Goal: Task Accomplishment & Management: Complete application form

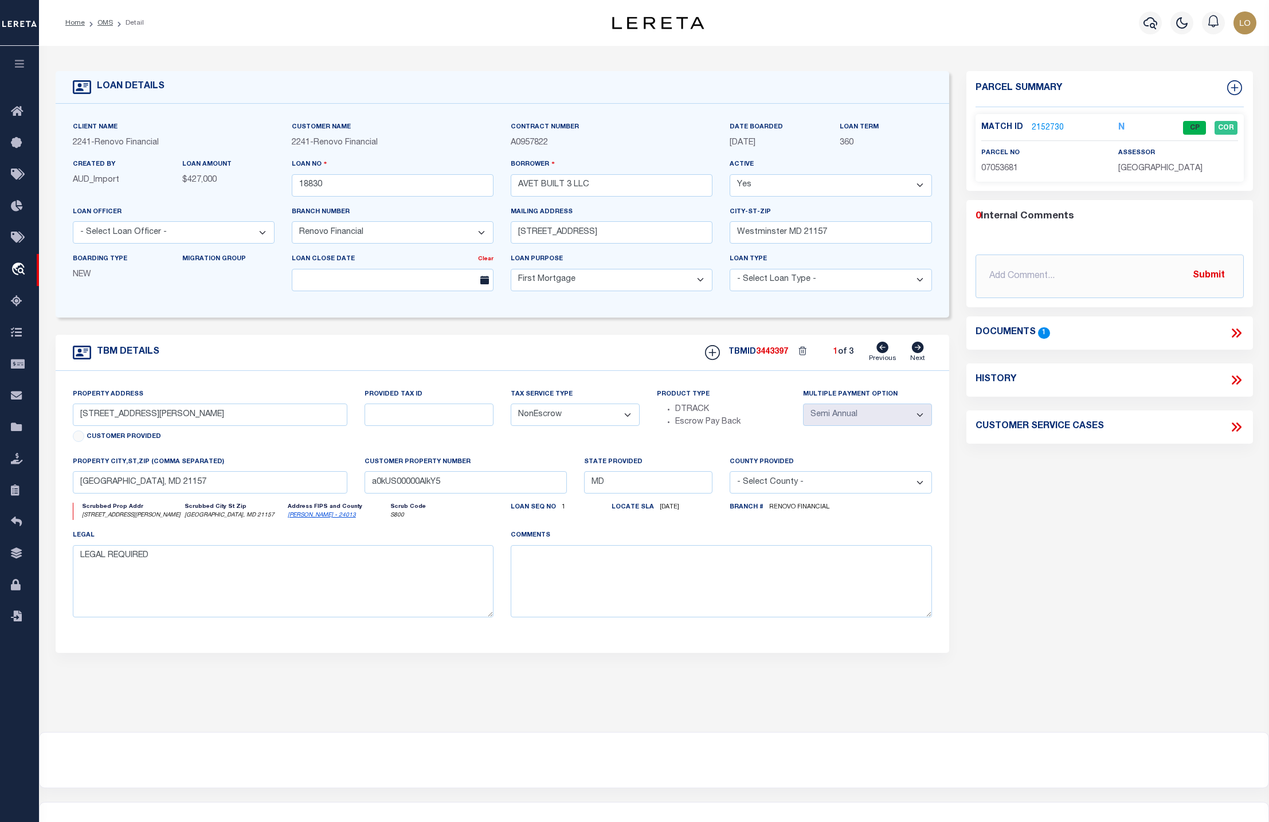
select select "25066"
select select "10"
select select "NonEscrow"
select select "2"
click at [1047, 123] on link "2152730" at bounding box center [1047, 128] width 32 height 12
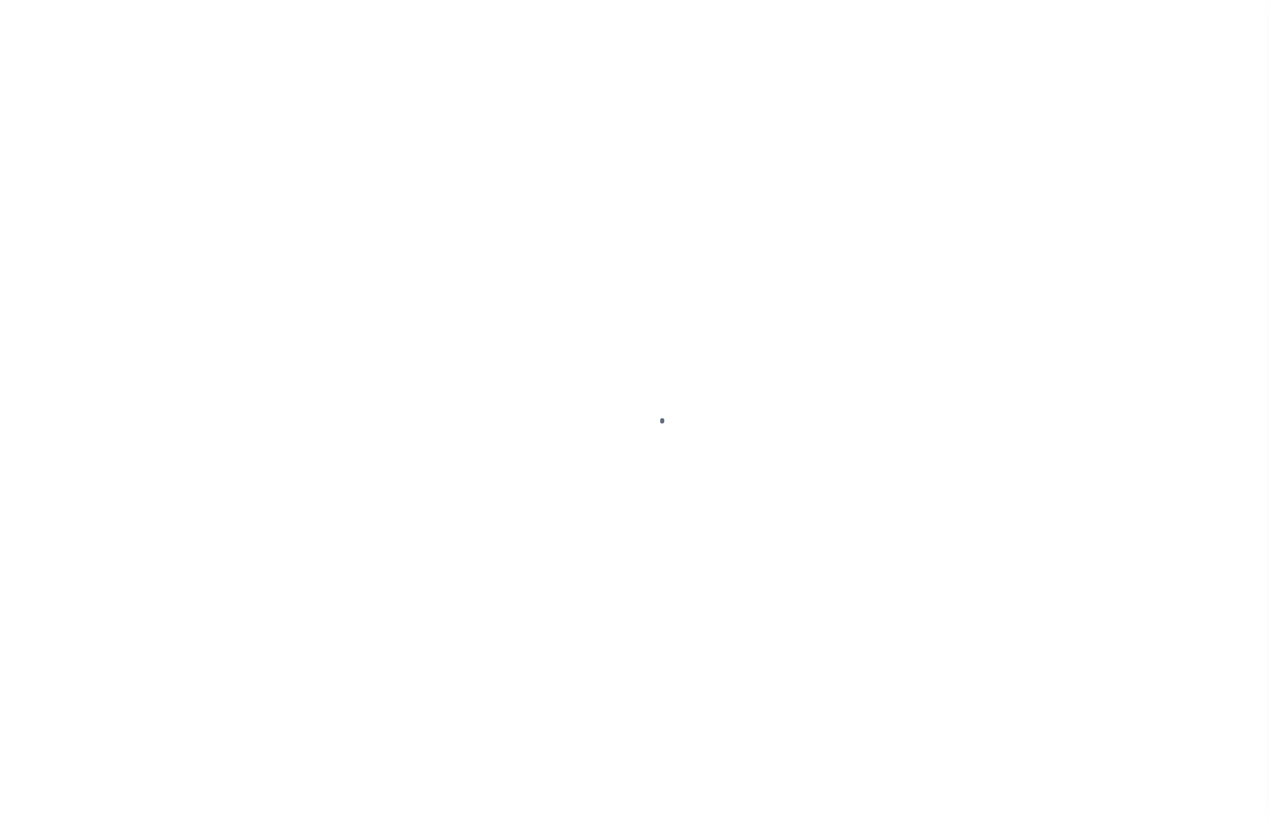
select select "25066"
select select "10"
select select "NonEscrow"
select select "2"
select select "25066"
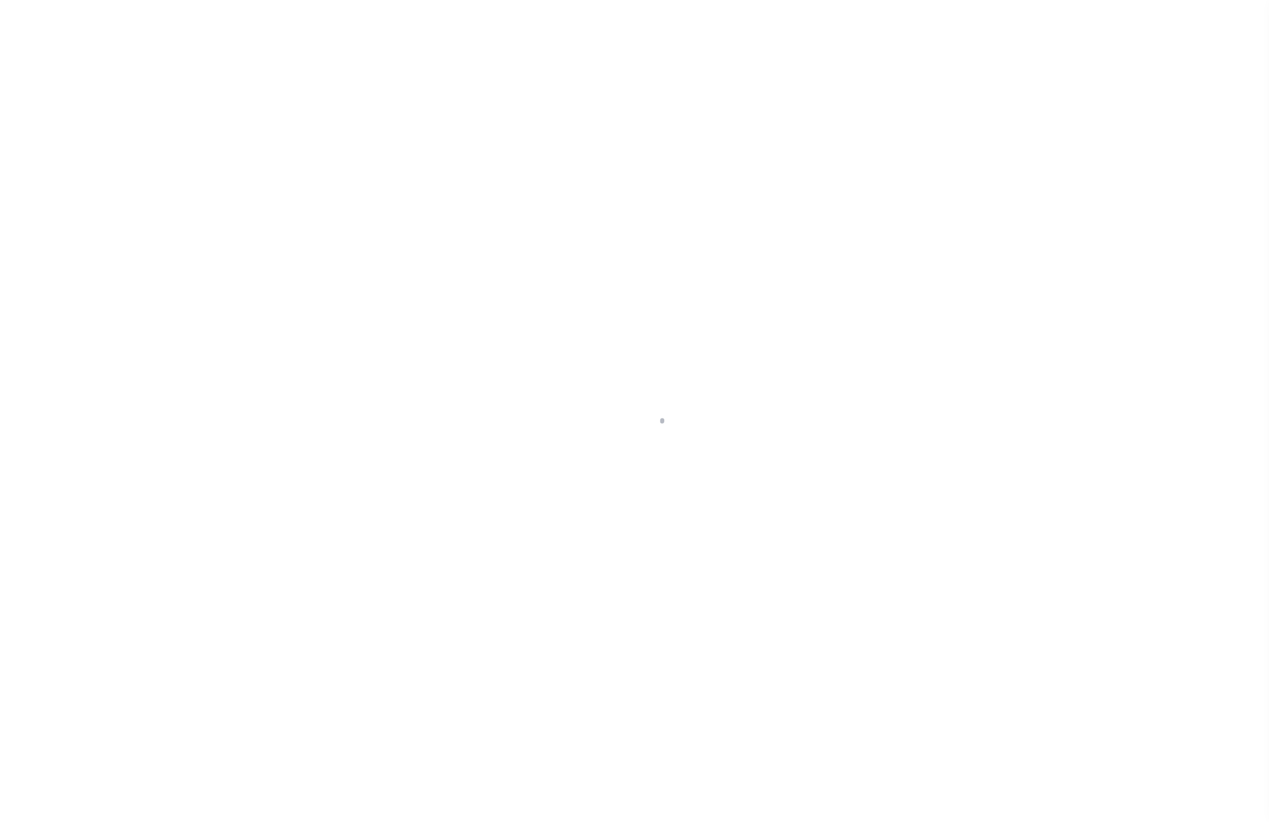
select select "10"
select select "NonEscrow"
select select "2"
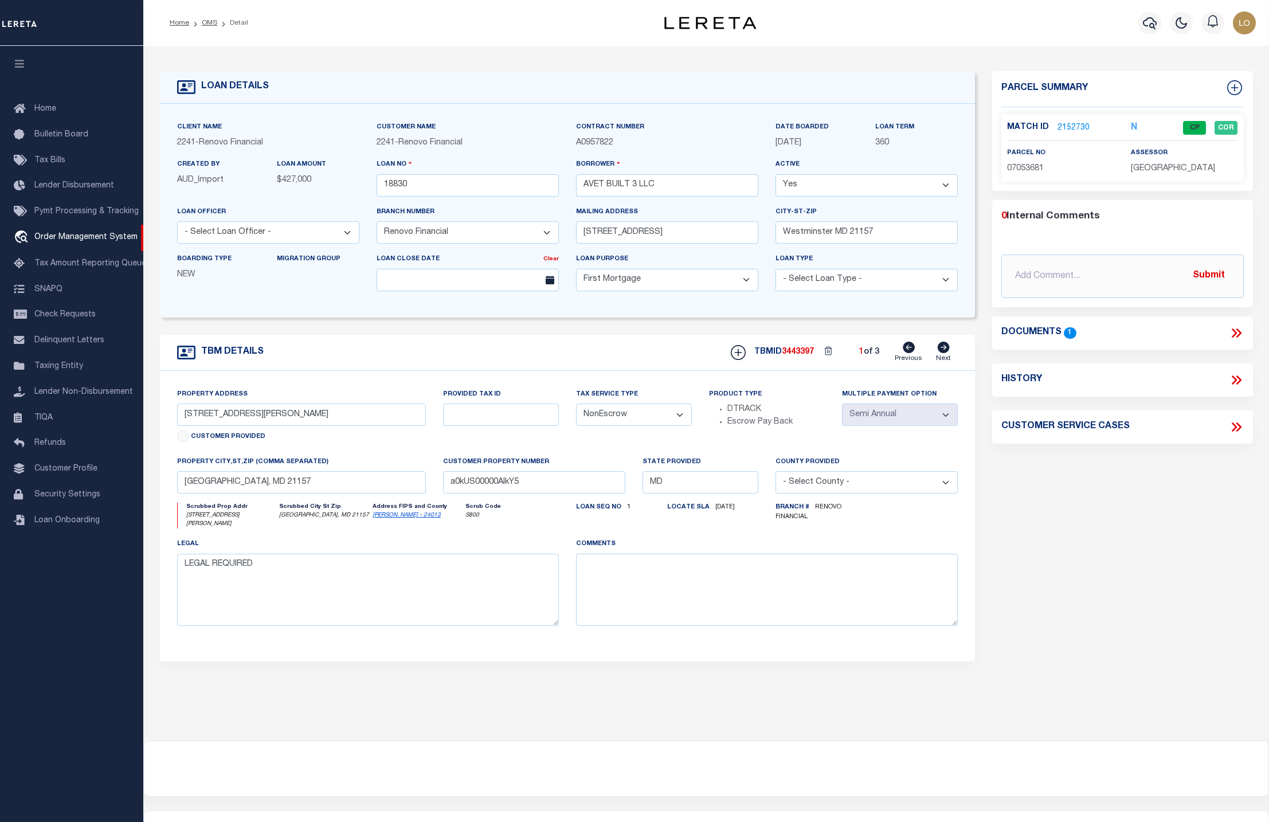
click at [1066, 127] on link "2152730" at bounding box center [1073, 128] width 32 height 12
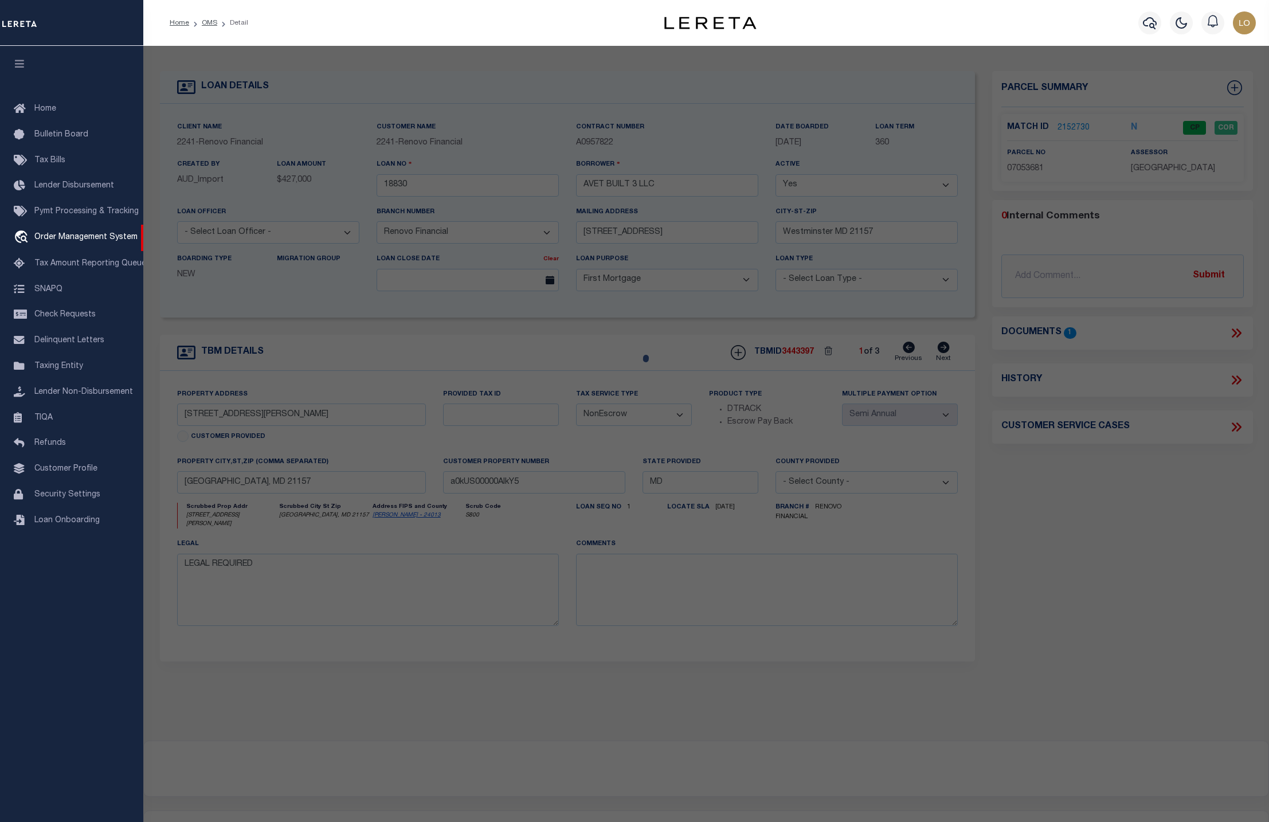
checkbox input "false"
select select "CP"
type input "AVET BUILT 3 LLC"
select select "AGW"
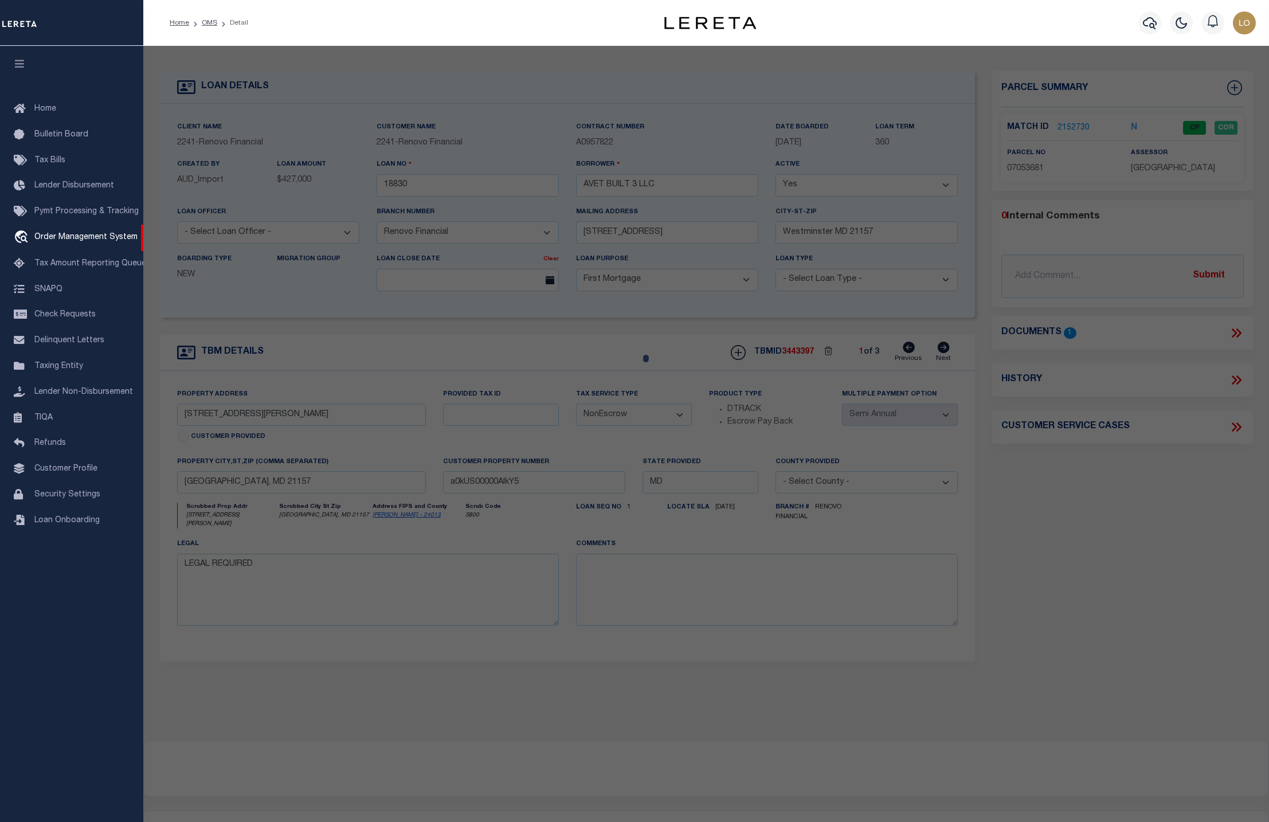
select select
type input "46 JOHN ST UNIT: 46"
type input "WESTMINSTER MD 21157-0000"
type textarea "UNIT 46 46 JOHN ST 49-28/32 JOHN STREET CONDOS"
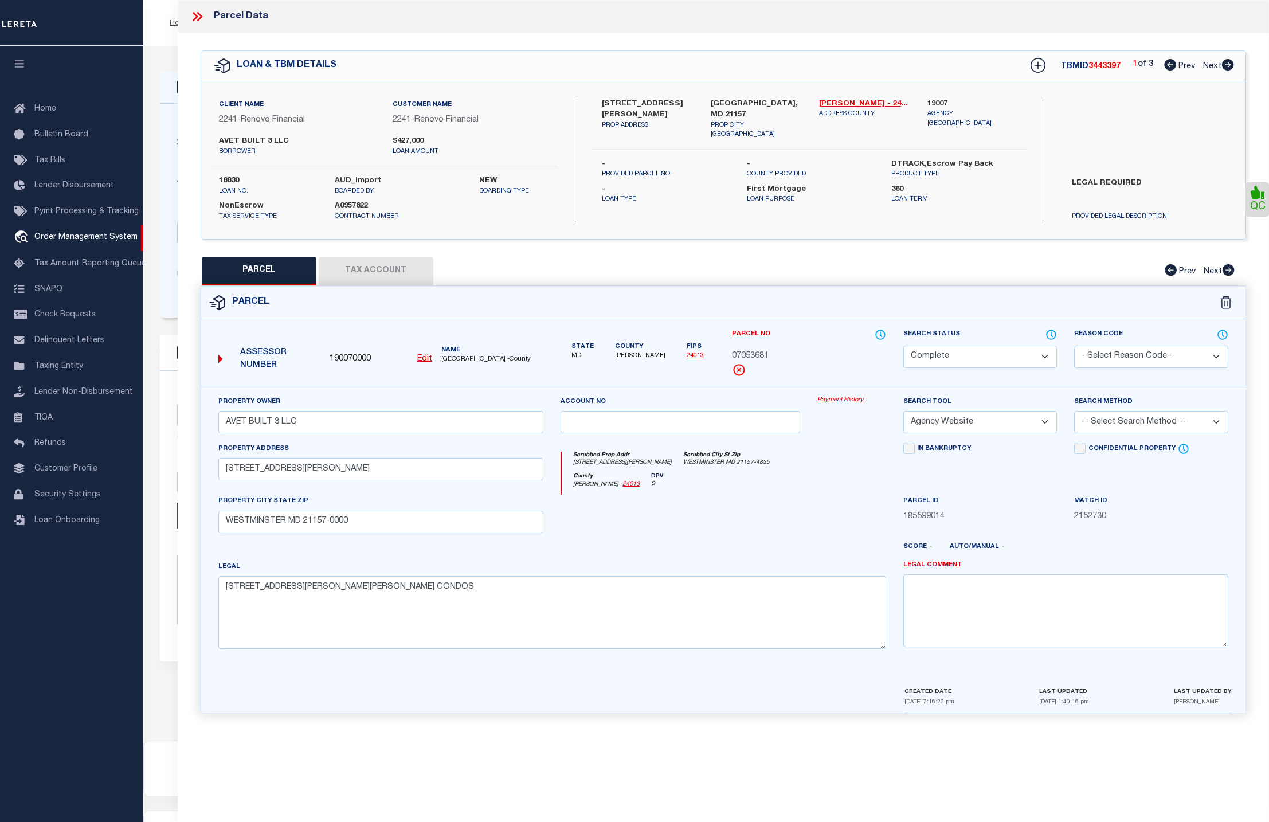
click at [198, 15] on icon at bounding box center [197, 16] width 15 height 15
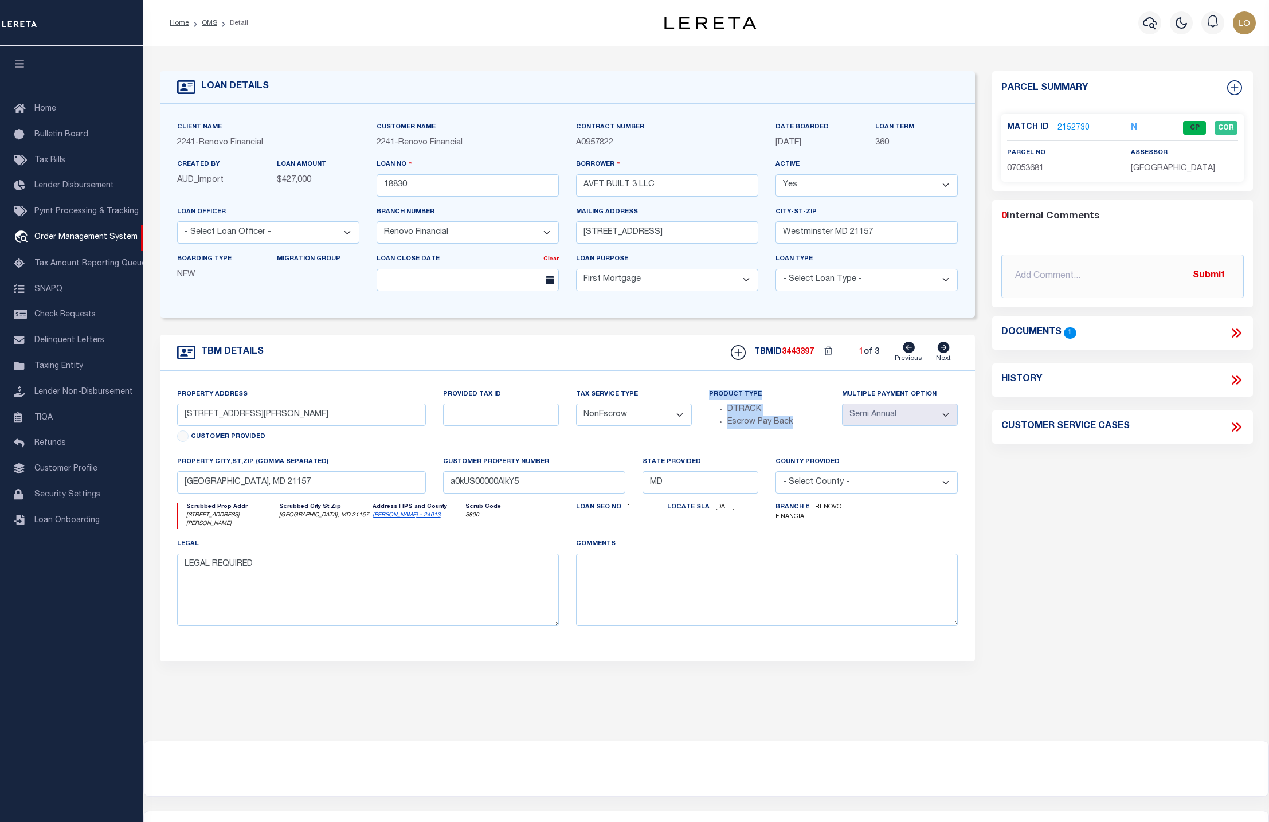
drag, startPoint x: 808, startPoint y: 430, endPoint x: 702, endPoint y: 401, distance: 110.0
click at [702, 401] on div "Product Type DTRACK Escrow Pay Back" at bounding box center [766, 422] width 133 height 68
click at [1038, 535] on div "Parcel Summary Match ID 2152730 N parcel no 07053681 assessor 0" at bounding box center [1121, 388] width 277 height 635
drag, startPoint x: 793, startPoint y: 423, endPoint x: 726, endPoint y: 409, distance: 68.4
click at [726, 409] on ul "DTRACK Escrow Pay Back" at bounding box center [767, 415] width 116 height 25
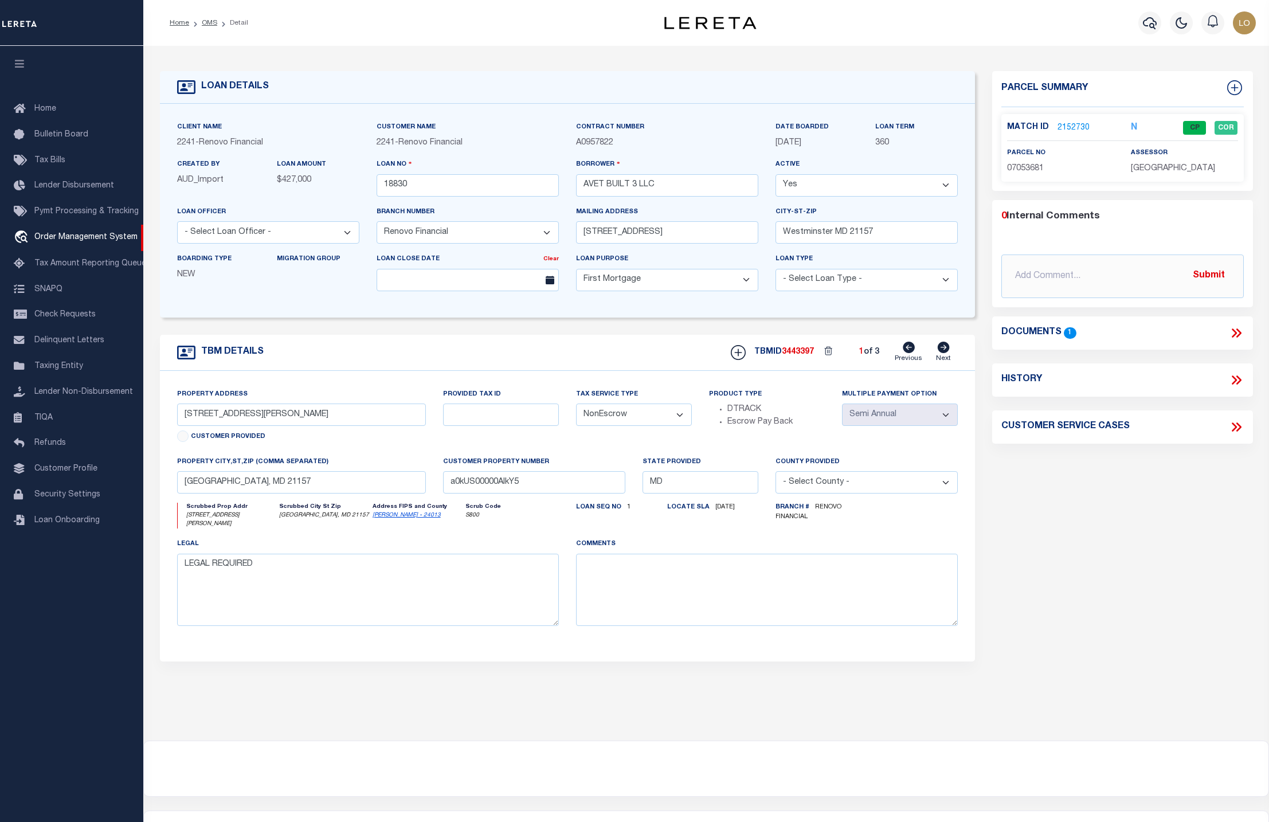
click at [1013, 558] on div "Parcel Summary Match ID 2152730 N parcel no 07053681 assessor 0" at bounding box center [1121, 388] width 277 height 635
click at [190, 141] on span "2241" at bounding box center [186, 143] width 18 height 8
copy p "2241"
click at [66, 473] on span "Customer Profile" at bounding box center [65, 469] width 63 height 8
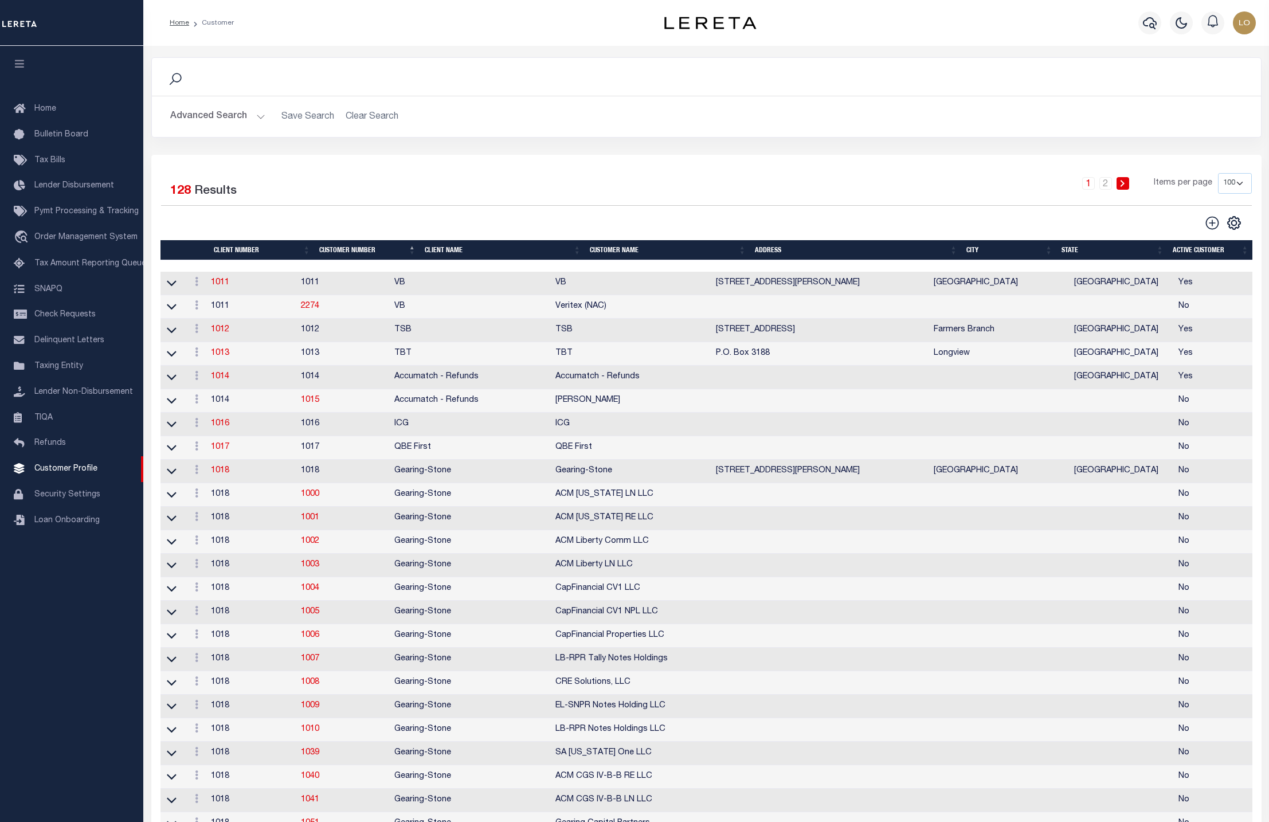
click at [236, 109] on button "Advanced Search" at bounding box center [217, 116] width 95 height 22
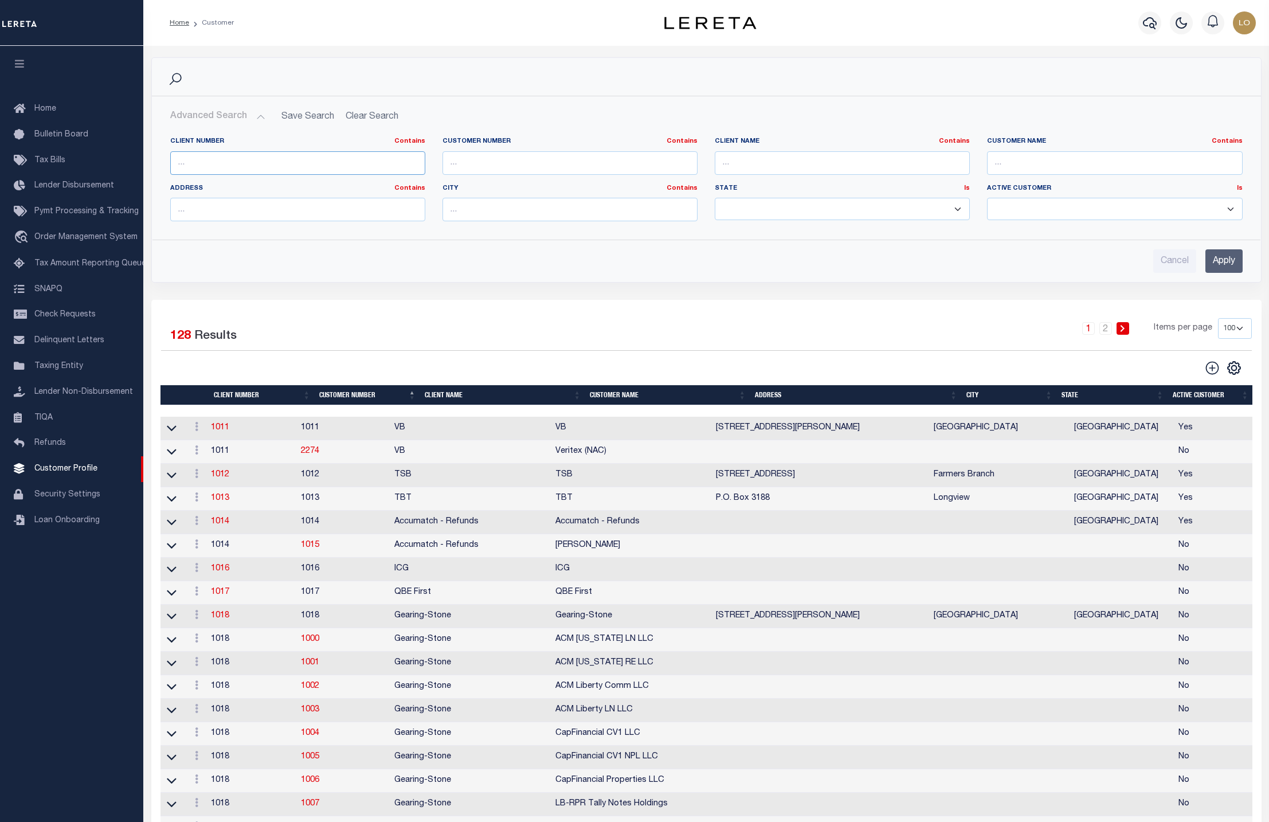
click at [315, 166] on input "text" at bounding box center [297, 162] width 255 height 23
paste input "2241"
type input "2241"
click at [1229, 262] on input "Apply" at bounding box center [1223, 260] width 37 height 23
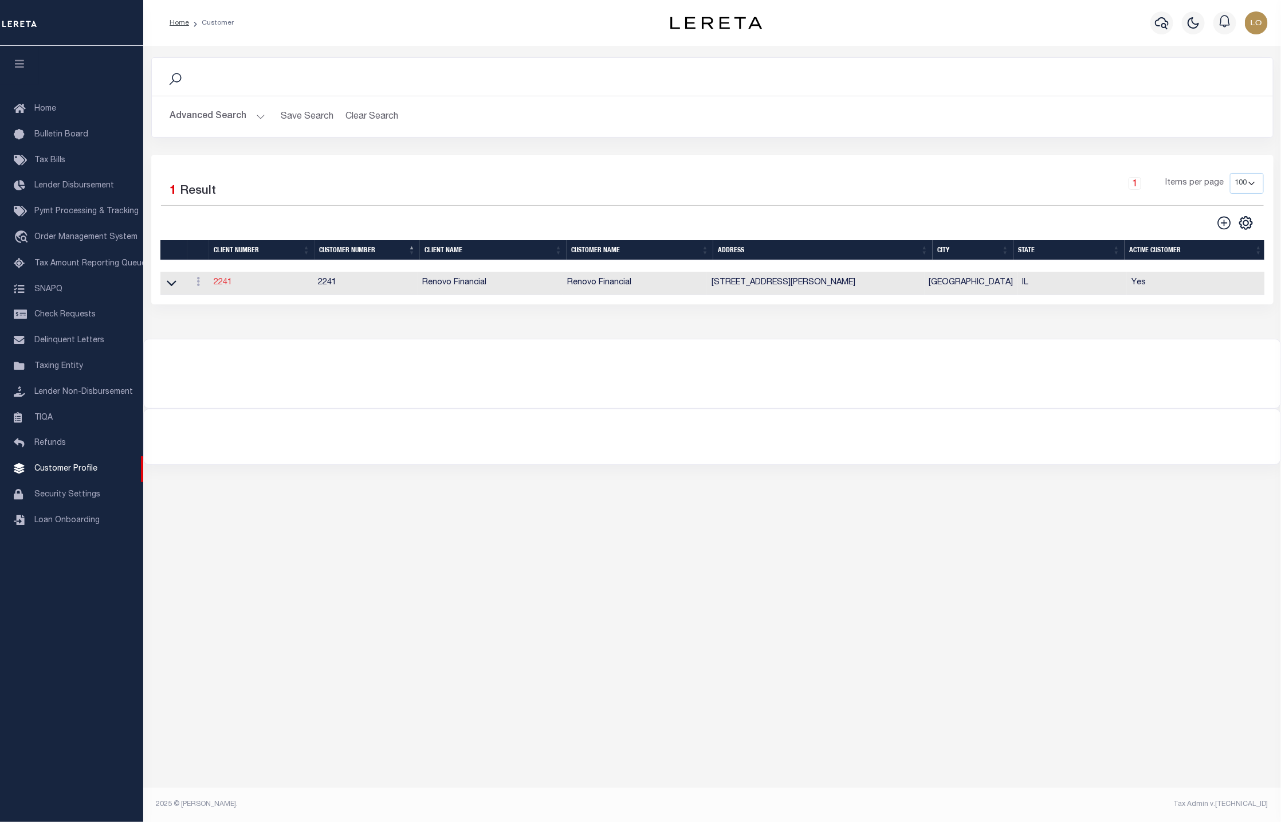
click at [220, 287] on link "2241" at bounding box center [223, 283] width 18 height 8
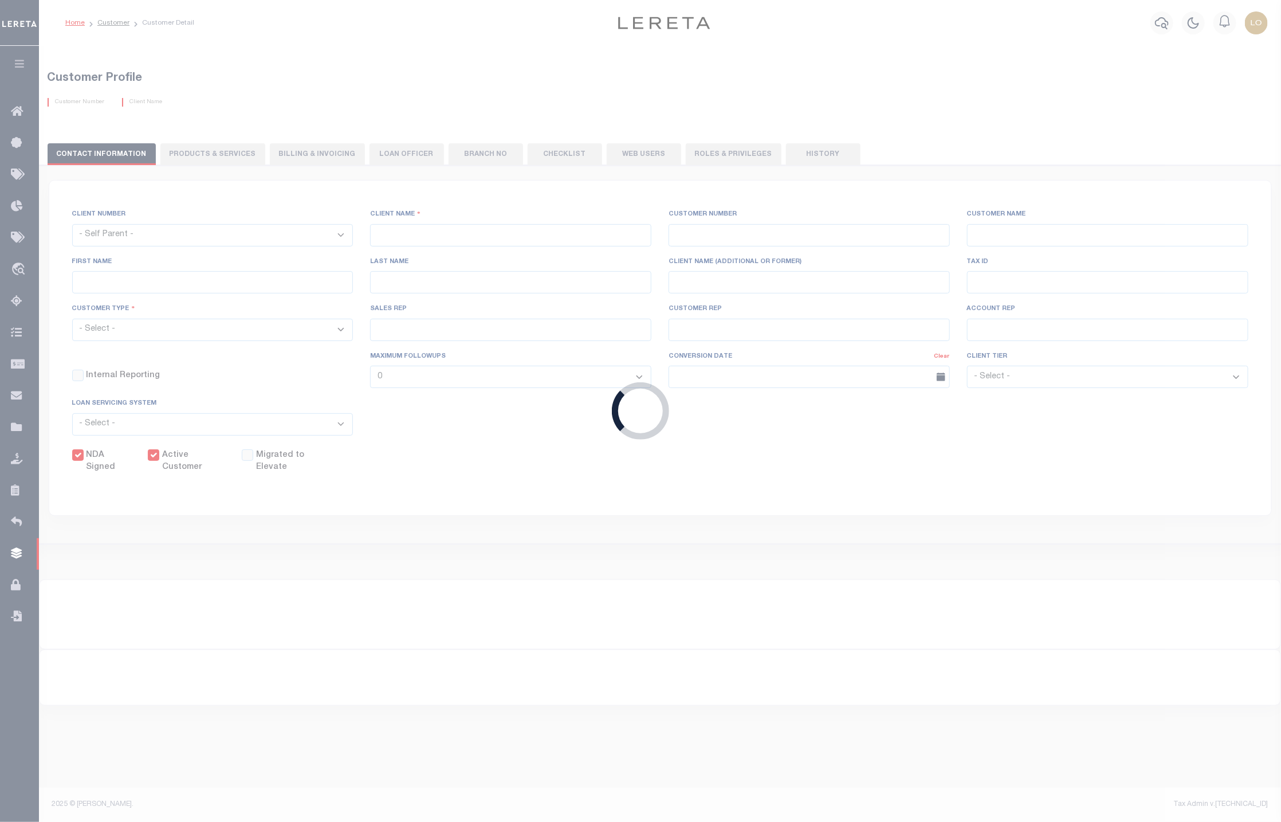
select select
type input "Renovo Financial"
type input "2241"
type input "Renovo Financial"
type input "Steven"
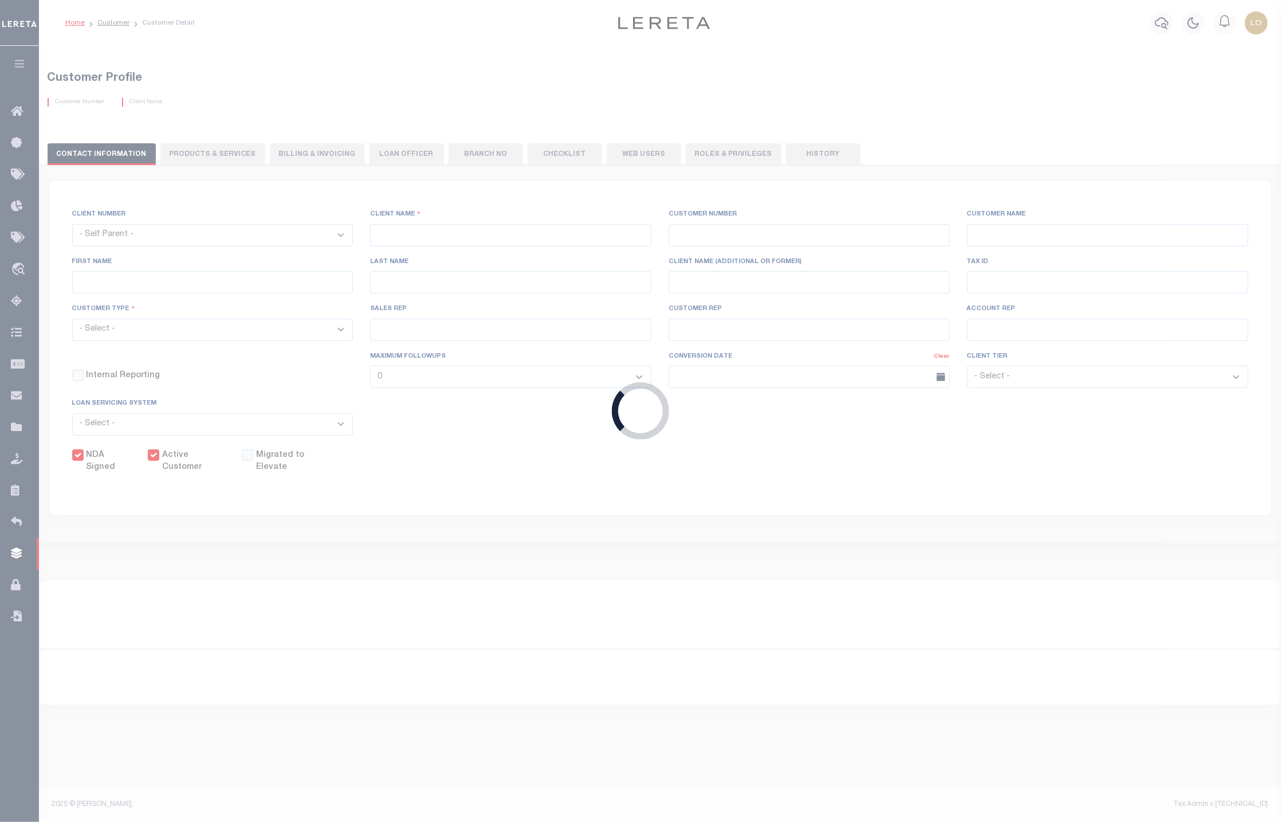
type input "Klemp"
select select "Mixed Portfolio"
type input "Tiffany Stringfellow"
type input "Barbara Kendrick"
type input "Debbie Vecellio"
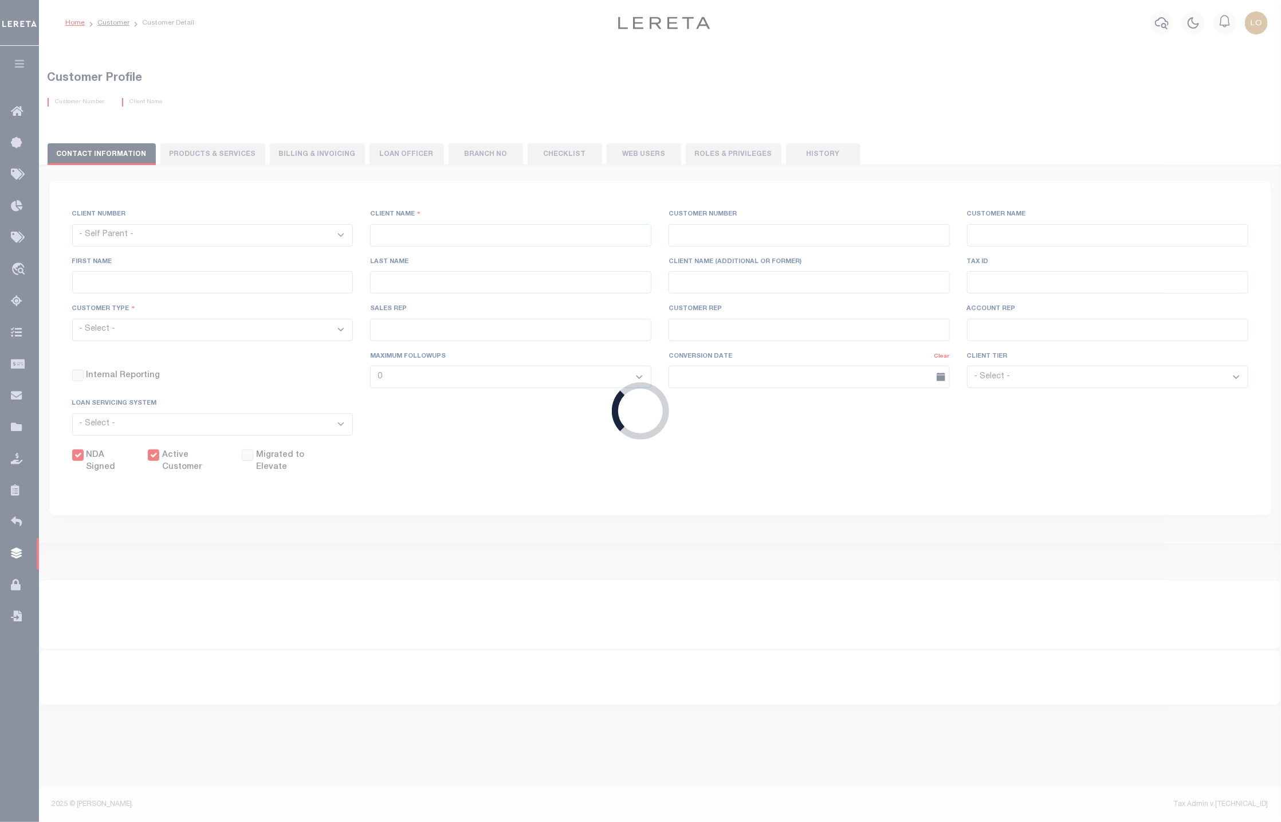
checkbox input "true"
select select
type textarea "$1.10 monthly tracking fee per parcel per month for Refi Parcel in excess of 5 …"
type input "90"
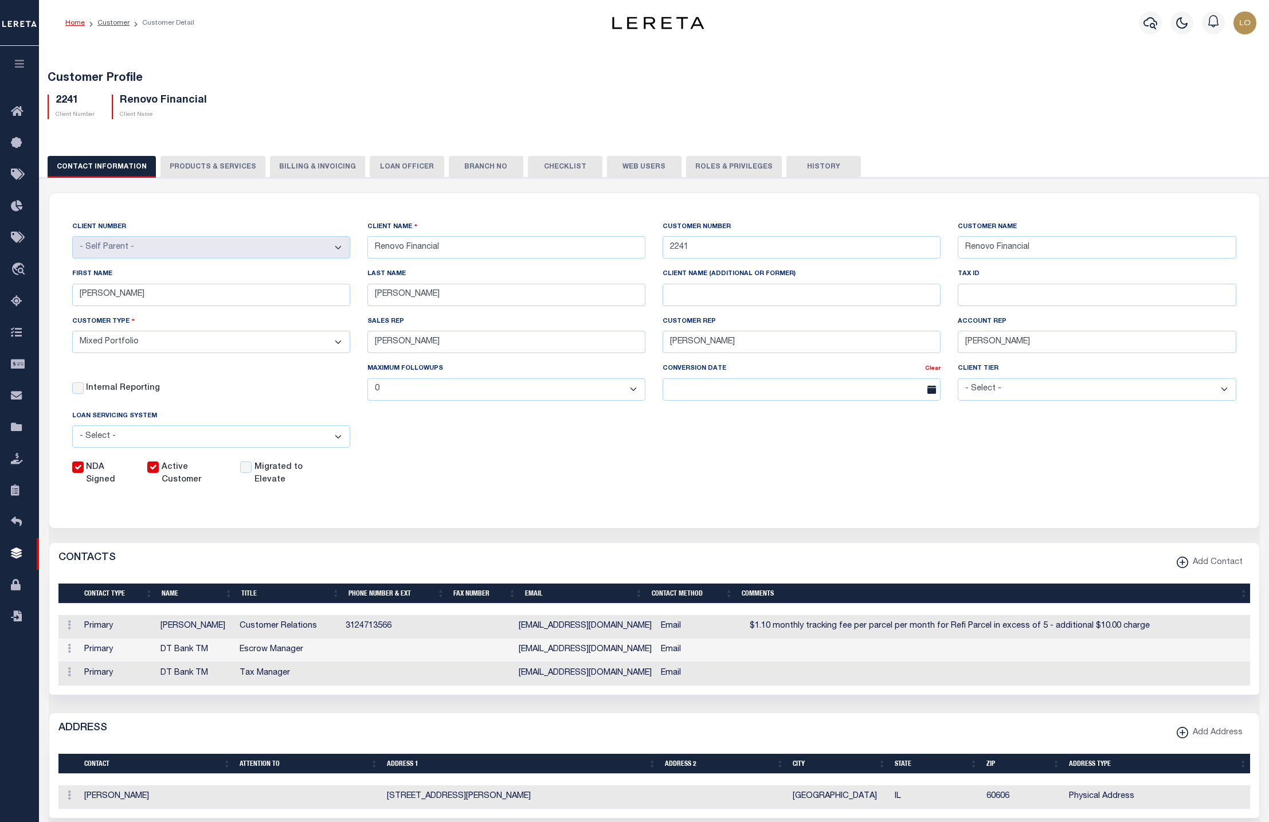
click at [206, 174] on button "PRODUCTS & SERVICES" at bounding box center [212, 167] width 105 height 22
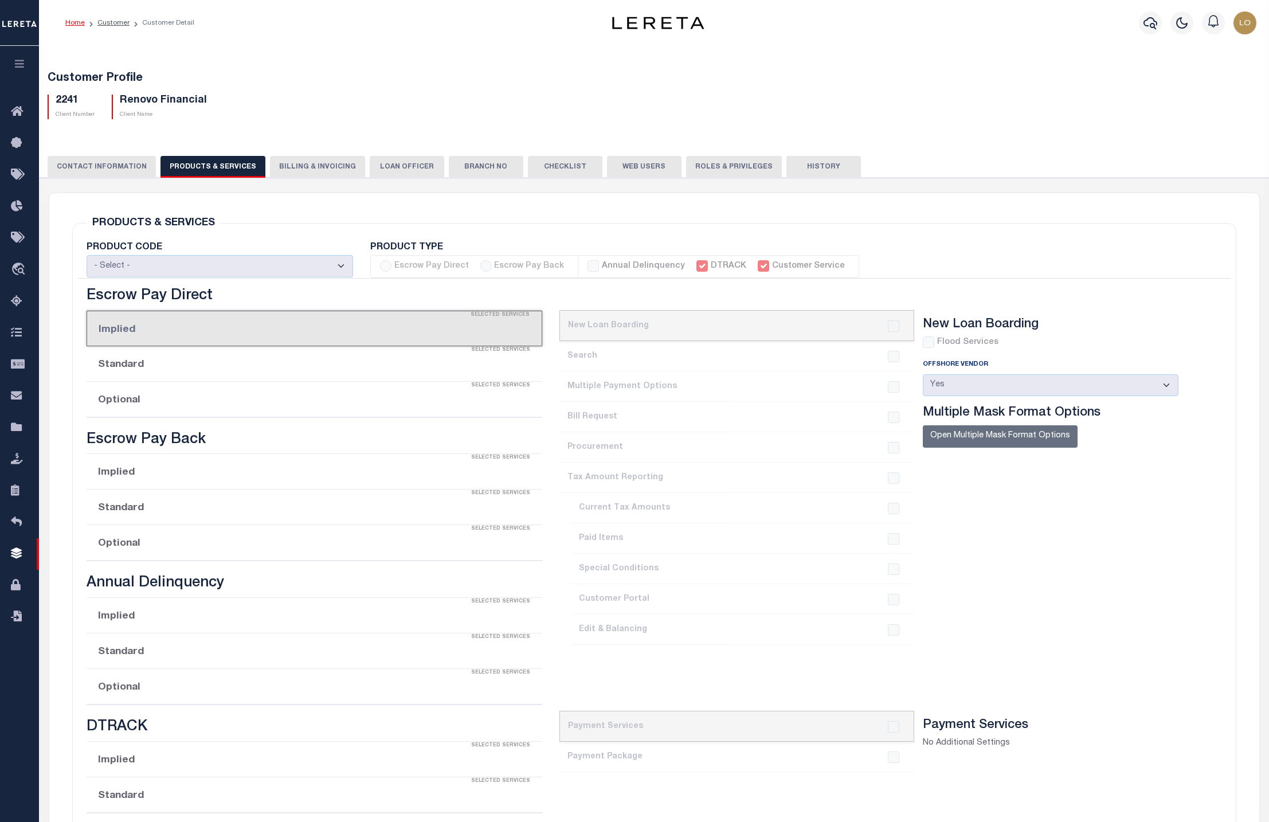
select select "STX"
radio input "true"
checkbox input "true"
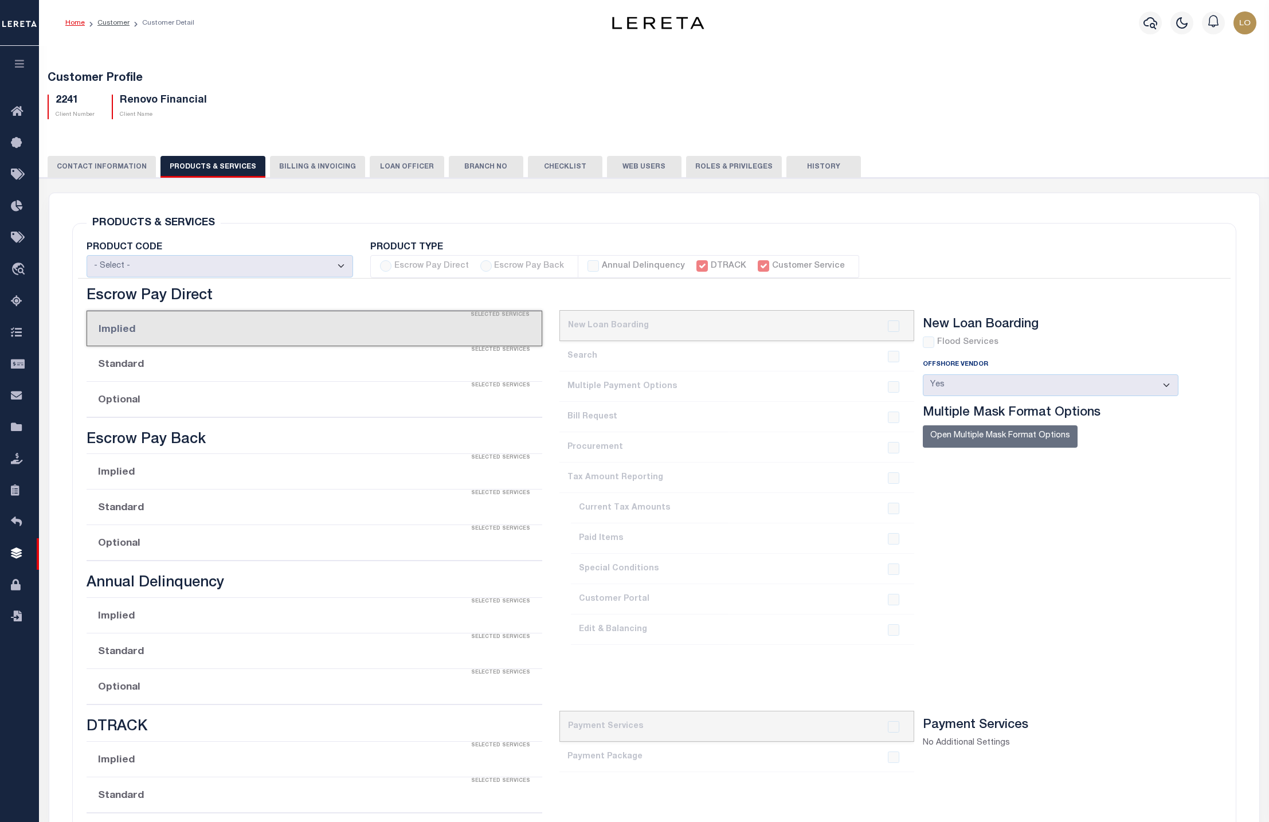
checkbox input "true"
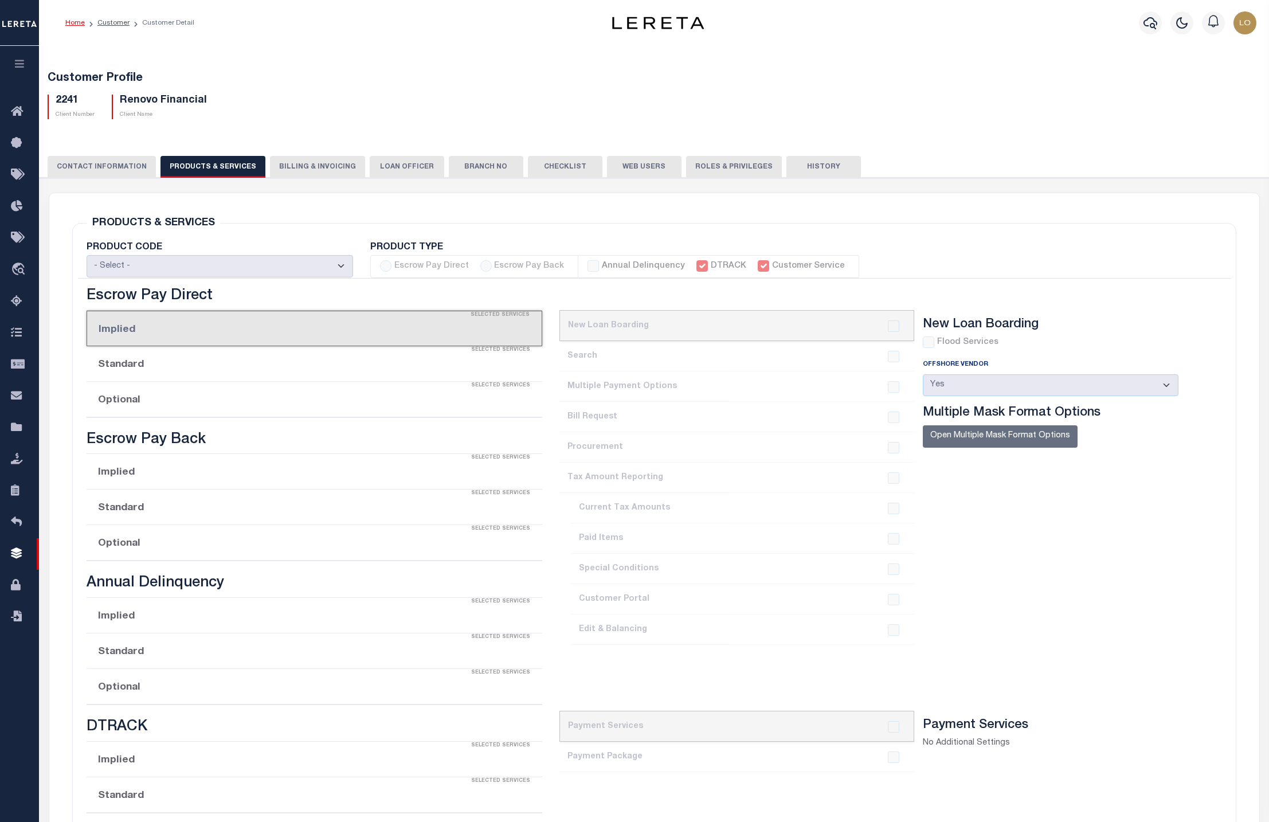
checkbox input "true"
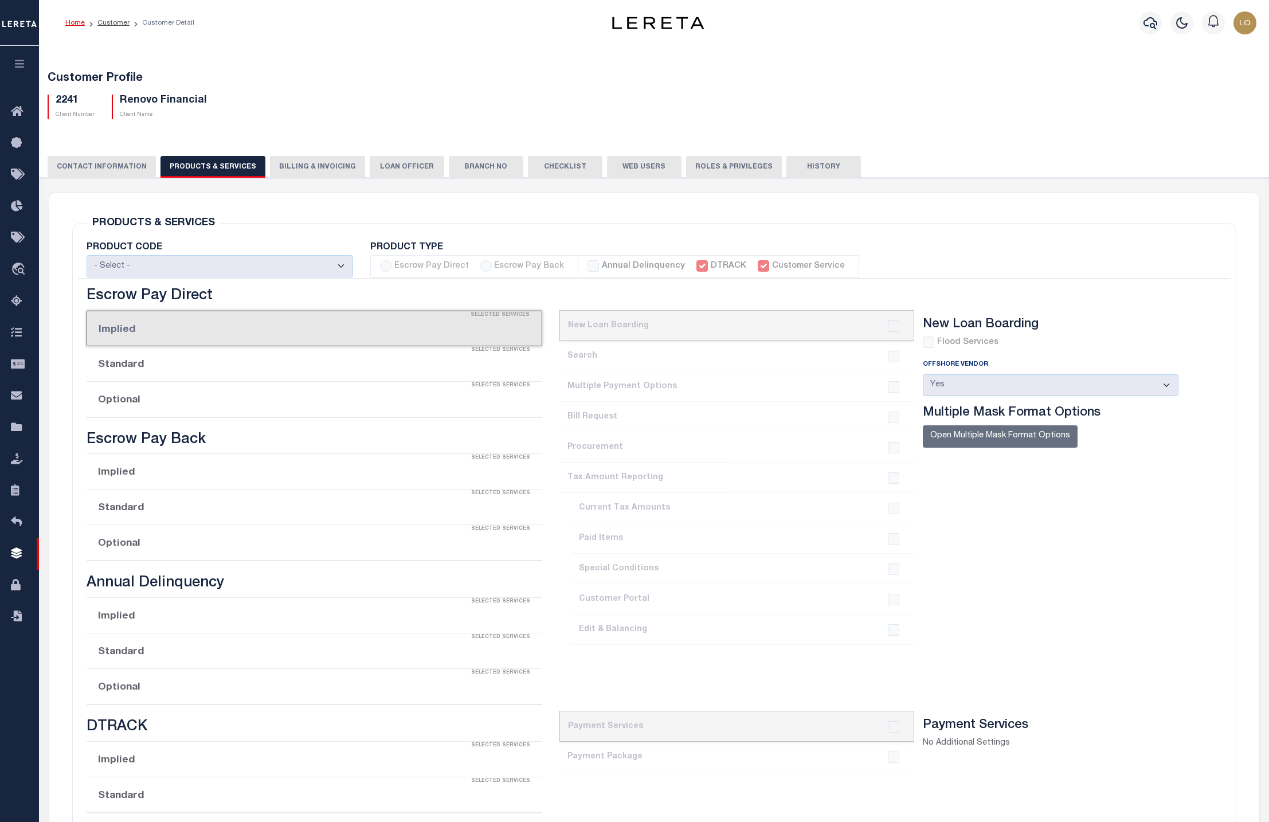
checkbox input "true"
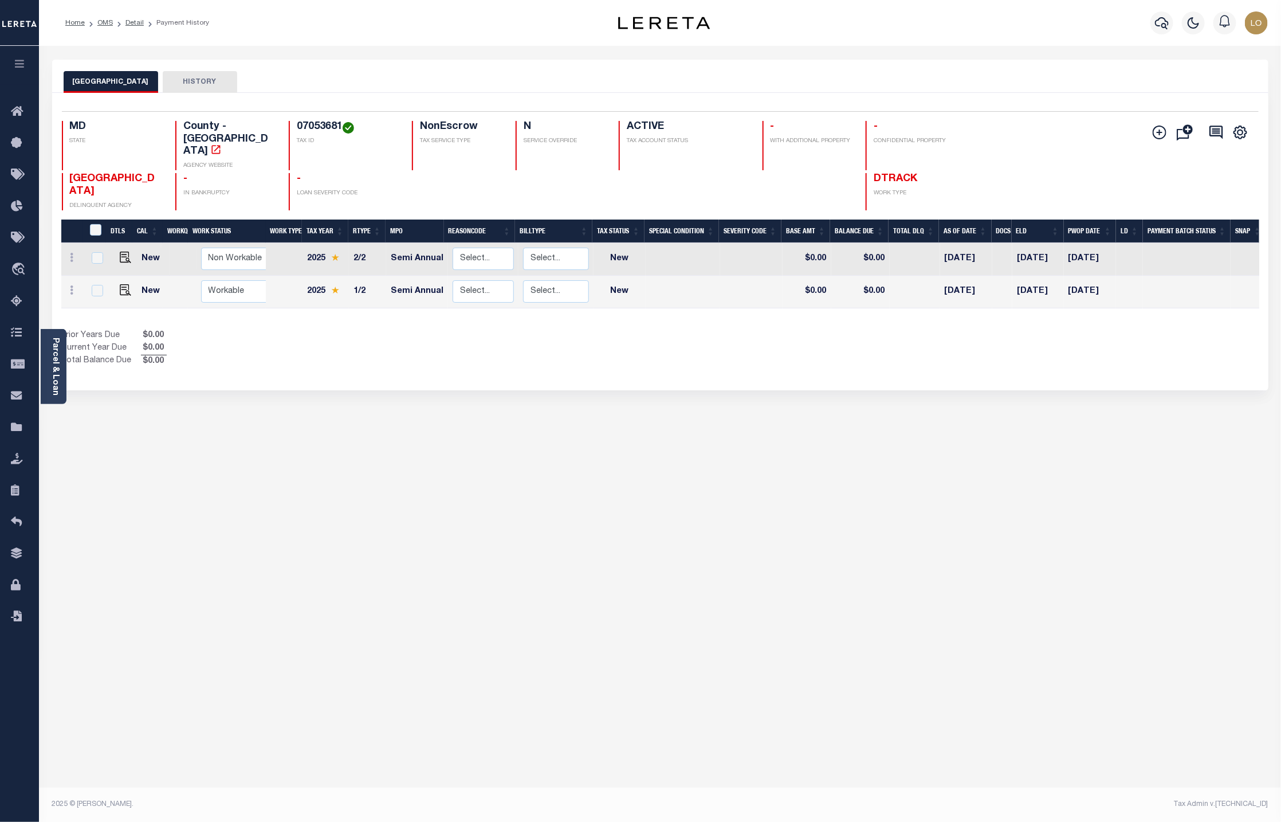
click at [654, 179] on div at bounding box center [684, 191] width 130 height 37
click at [122, 252] on img "" at bounding box center [125, 257] width 11 height 11
checkbox input "true"
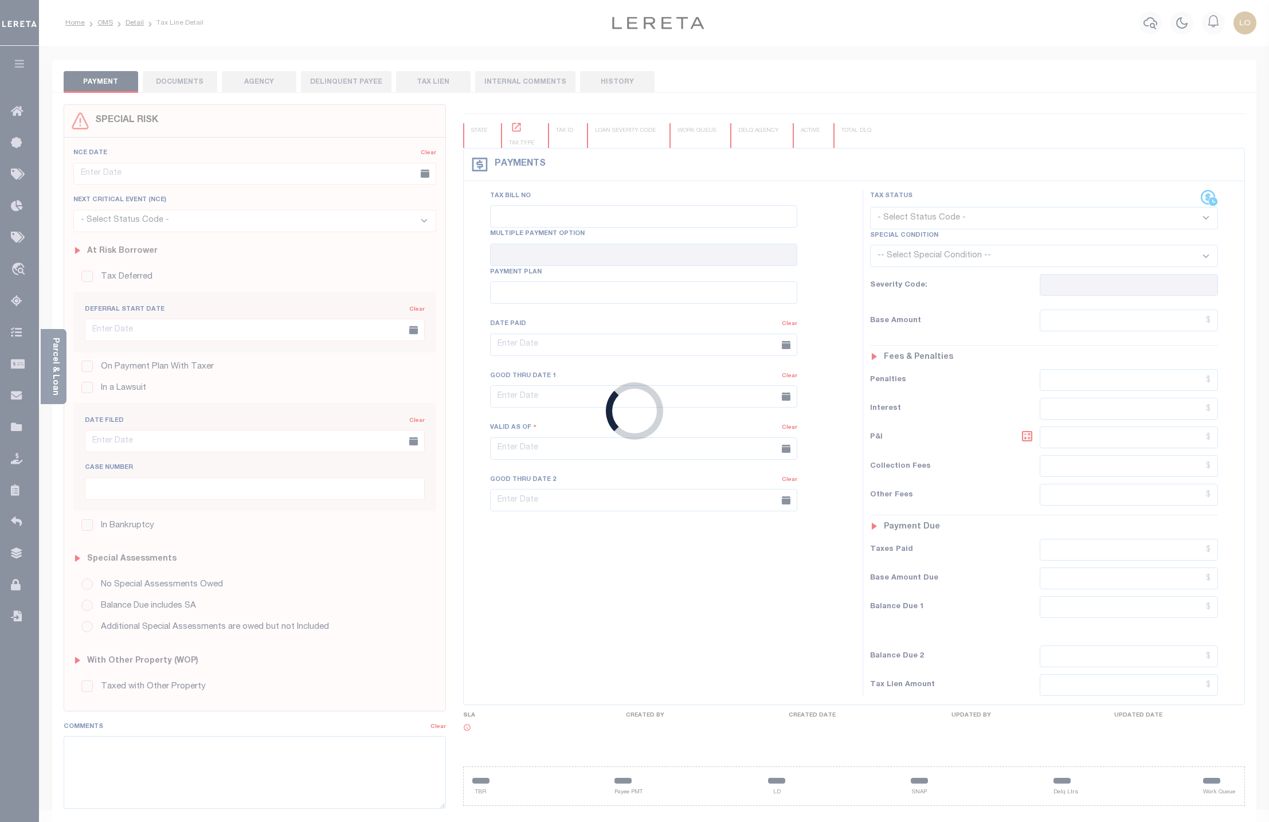
checkbox input "false"
type input "Semi Annual"
type input "[DATE]"
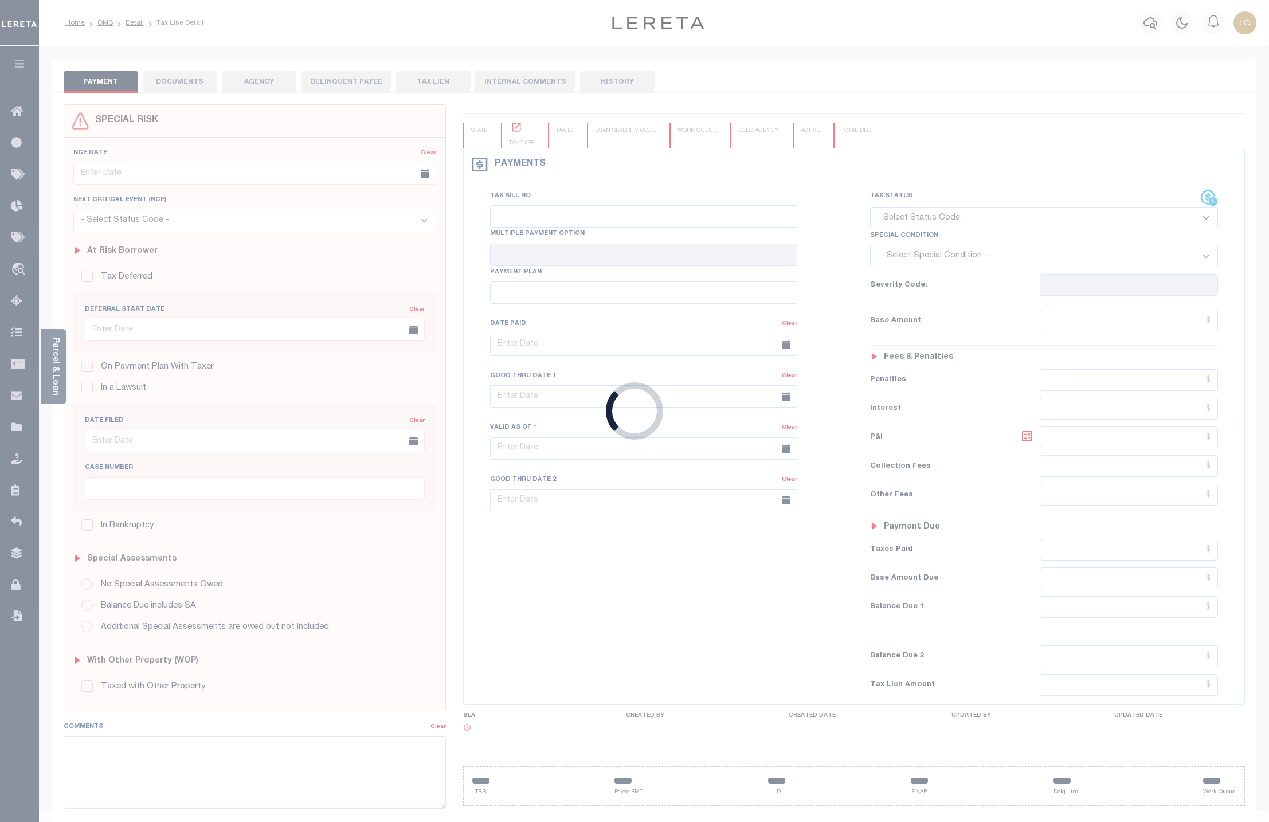
select select "NW2"
